Goal: Find contact information: Find contact information

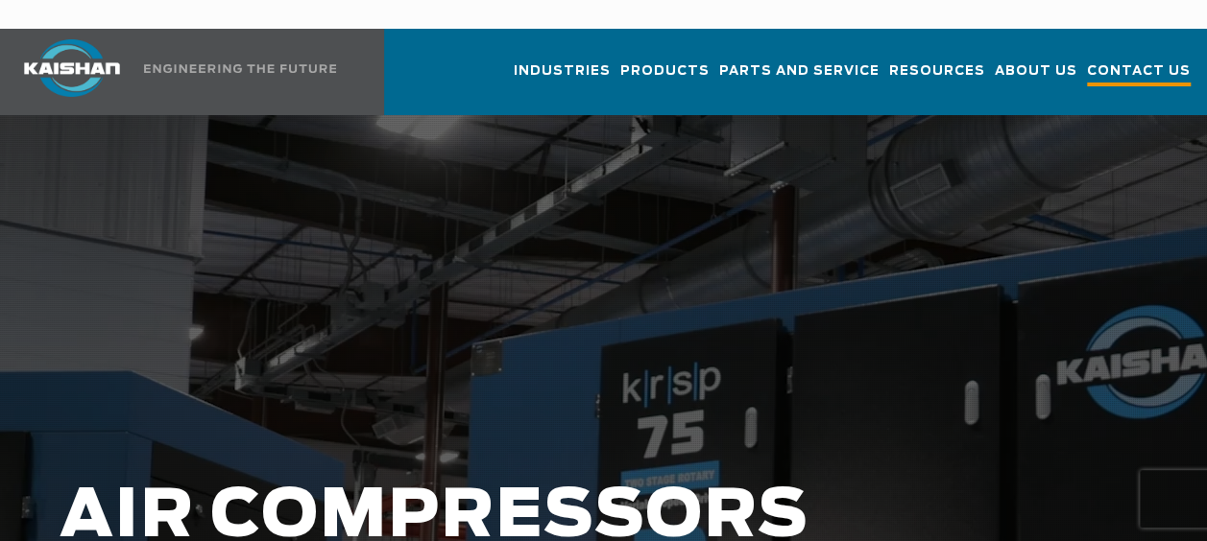
click at [1110, 60] on span "Contact Us" at bounding box center [1139, 73] width 104 height 26
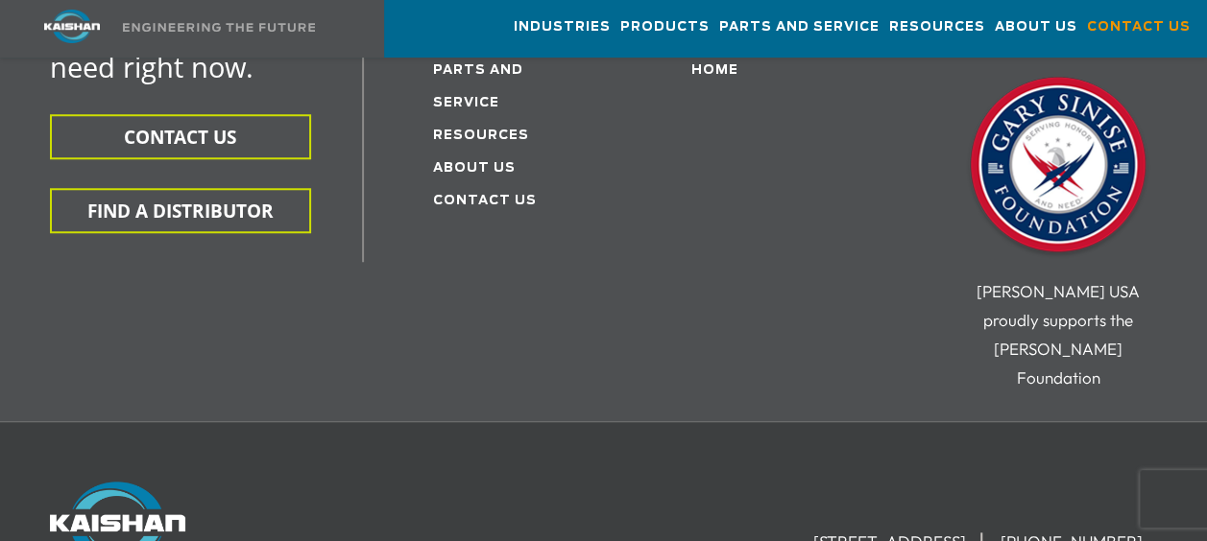
scroll to position [896, 0]
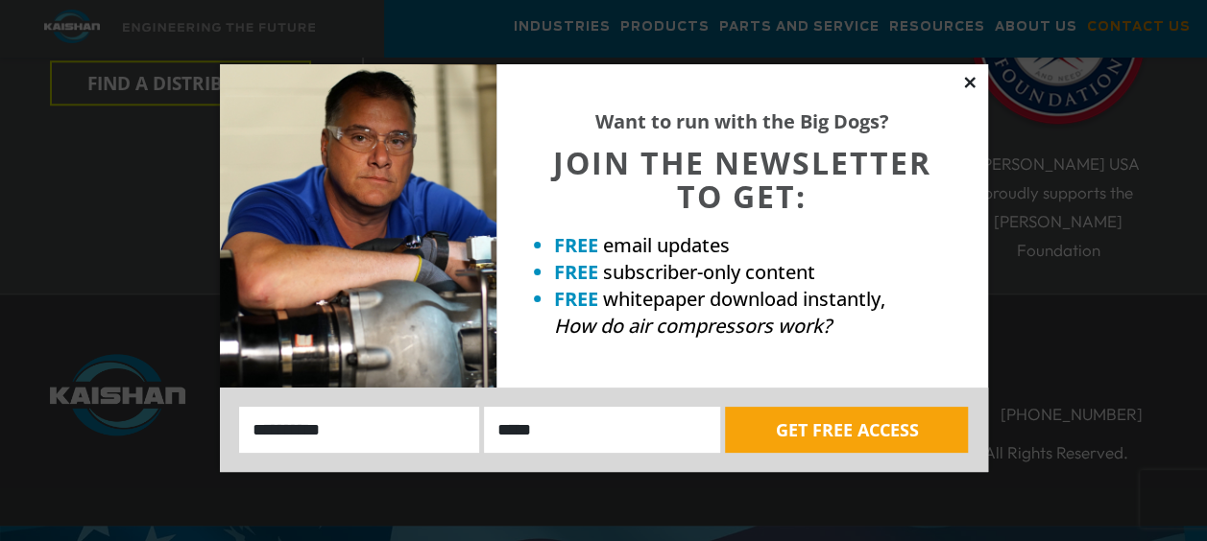
click at [973, 86] on icon at bounding box center [969, 82] width 11 height 11
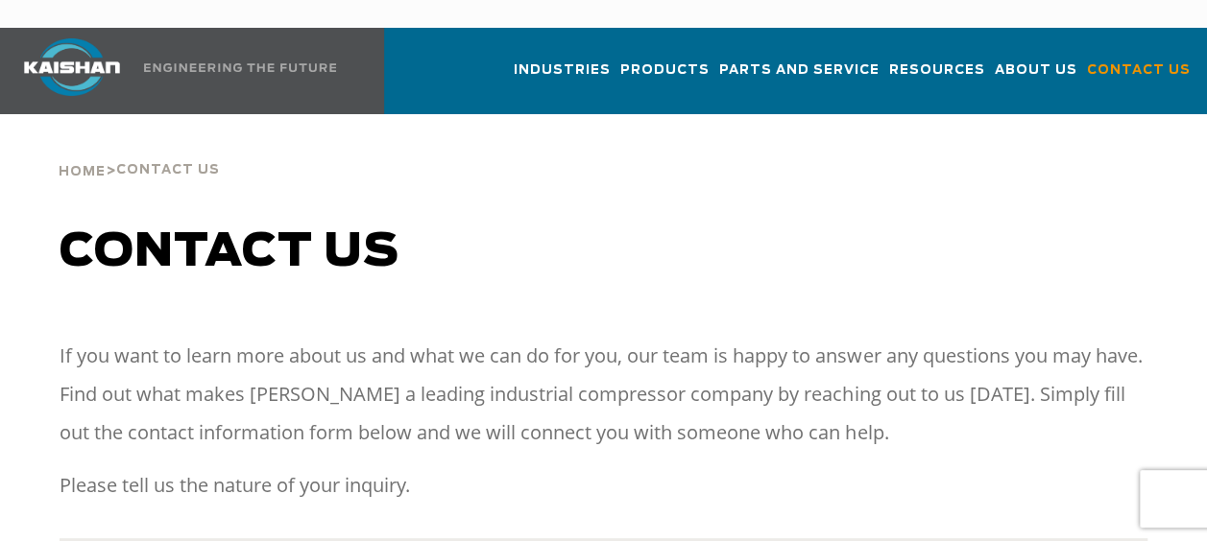
scroll to position [0, 0]
